Goal: Information Seeking & Learning: Learn about a topic

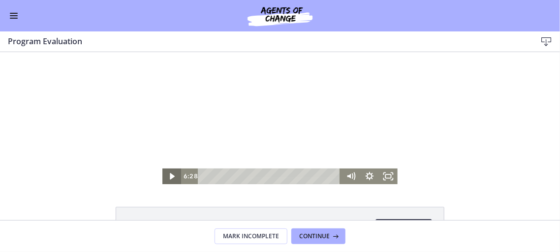
click at [173, 178] on icon "Play Video" at bounding box center [172, 176] width 19 height 16
click at [170, 176] on icon "Pause" at bounding box center [171, 176] width 5 height 6
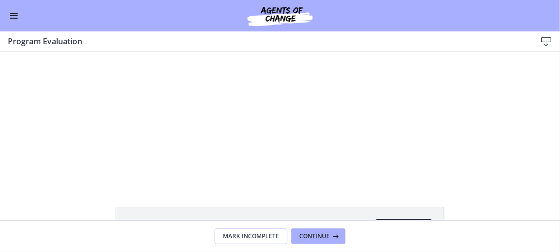
click at [15, 14] on button "Enable menu" at bounding box center [14, 16] width 12 height 12
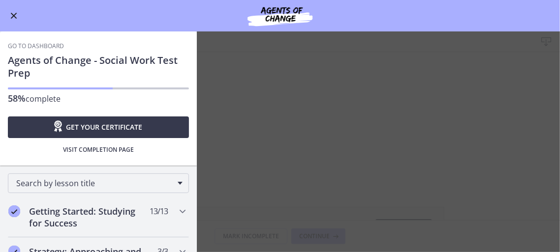
click at [37, 47] on link "Go to Dashboard" at bounding box center [36, 46] width 56 height 8
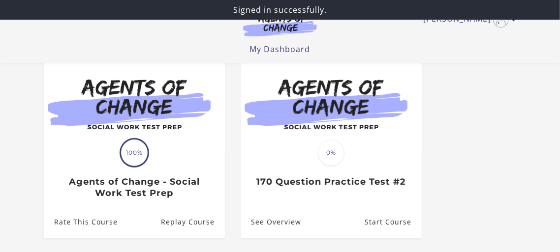
scroll to position [98, 0]
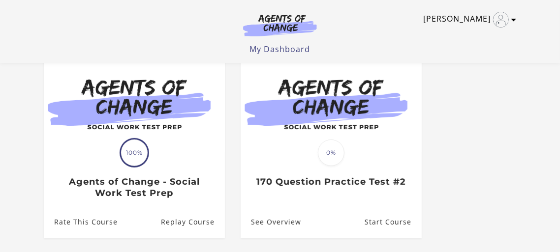
click at [513, 19] on icon "Toggle menu" at bounding box center [513, 20] width 5 height 8
